Goal: Task Accomplishment & Management: Manage account settings

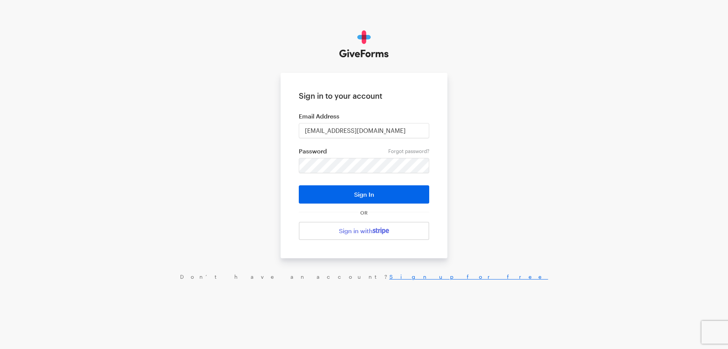
click at [299, 185] on button "Sign In" at bounding box center [364, 194] width 130 height 18
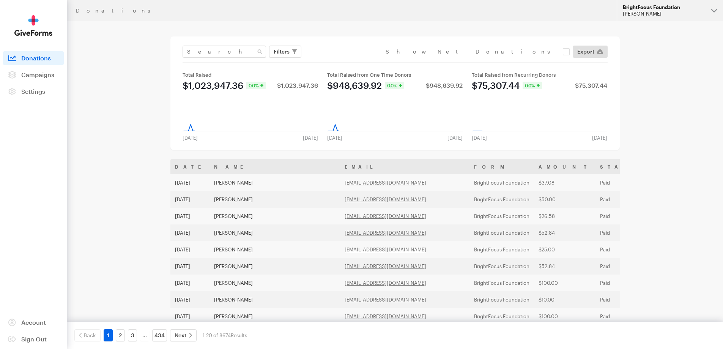
click at [657, 17] on button "BrightFocus Foundation Hazel Bartolo" at bounding box center [669, 10] width 106 height 21
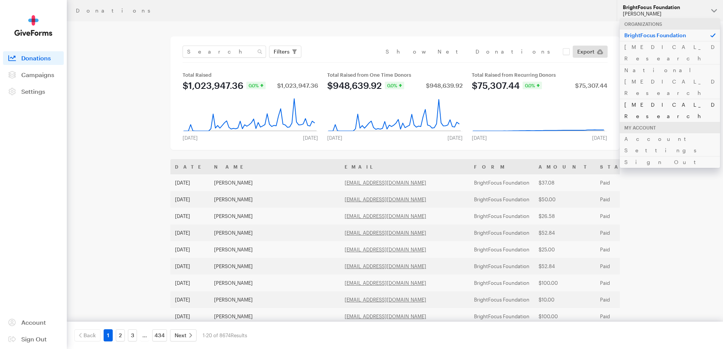
click at [641, 99] on link "[MEDICAL_DATA] Research" at bounding box center [669, 110] width 100 height 23
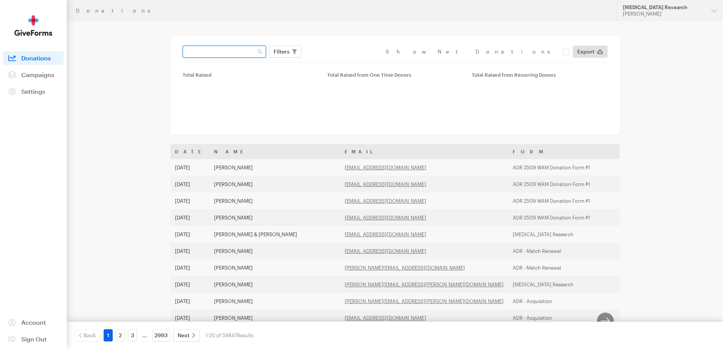
click at [225, 49] on input "text" at bounding box center [223, 52] width 83 height 12
paste input "[EMAIL_ADDRESS][DOMAIN_NAME]"
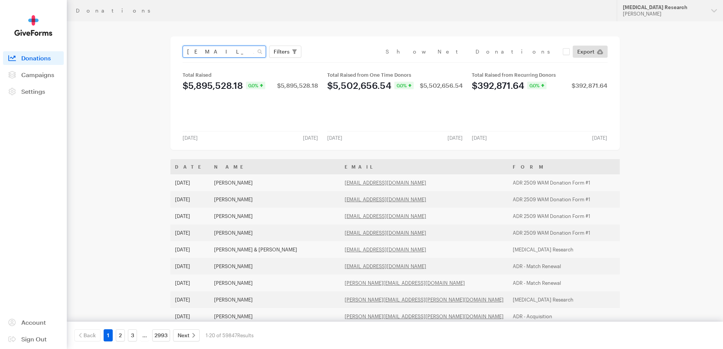
type input "[EMAIL_ADDRESS][DOMAIN_NAME]"
click at [339, 61] on button "Apply" at bounding box center [351, 67] width 24 height 12
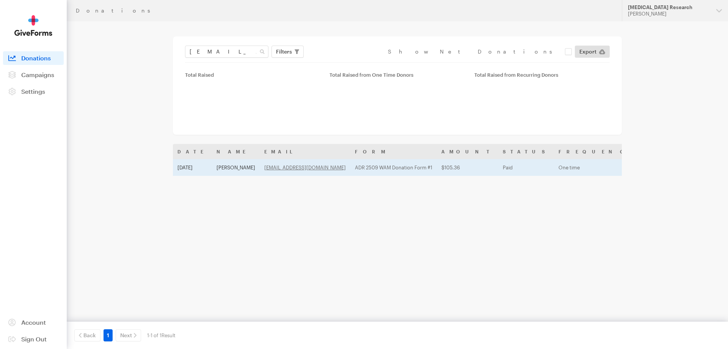
click at [242, 167] on td "Victoria Estridge" at bounding box center [236, 167] width 48 height 17
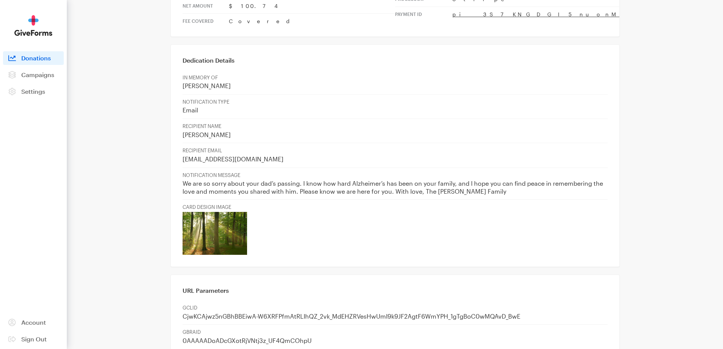
scroll to position [341, 0]
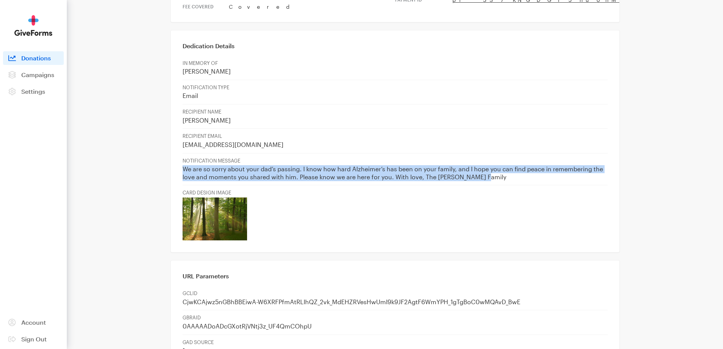
drag, startPoint x: 183, startPoint y: 137, endPoint x: 552, endPoint y: 148, distance: 369.6
click at [553, 153] on td "NOTIFICATION MESSAGE We are so sorry about your dad’s passing. I know how hard …" at bounding box center [394, 169] width 425 height 32
copy p "We are so sorry about your dad’s passing. I know how hard Alzheimer’s has been …"
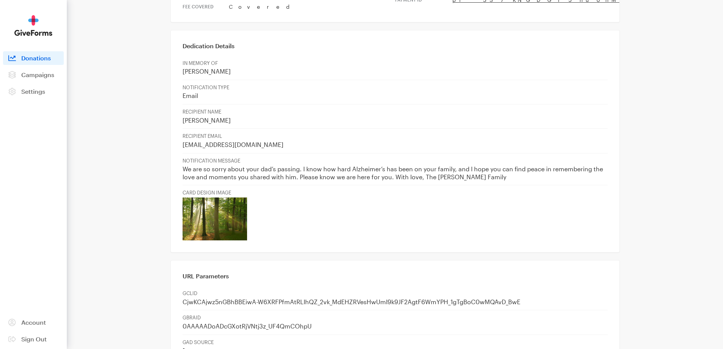
click at [441, 197] on p at bounding box center [394, 218] width 425 height 43
